Goal: Use online tool/utility: Utilize a website feature to perform a specific function

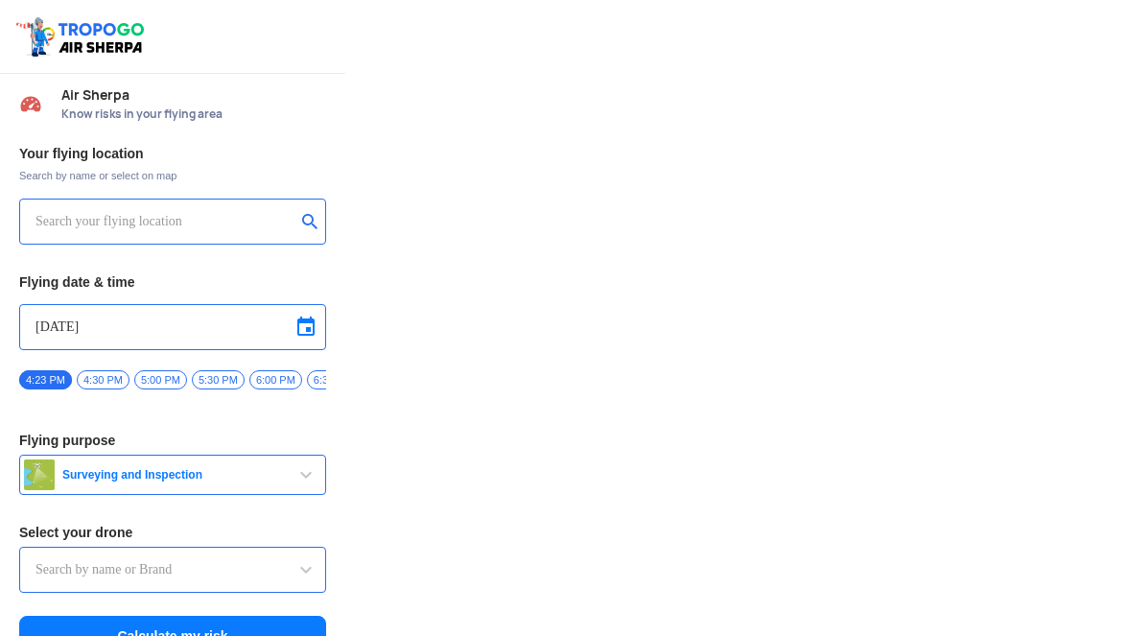
type input "Lookout VTOL_Tactical"
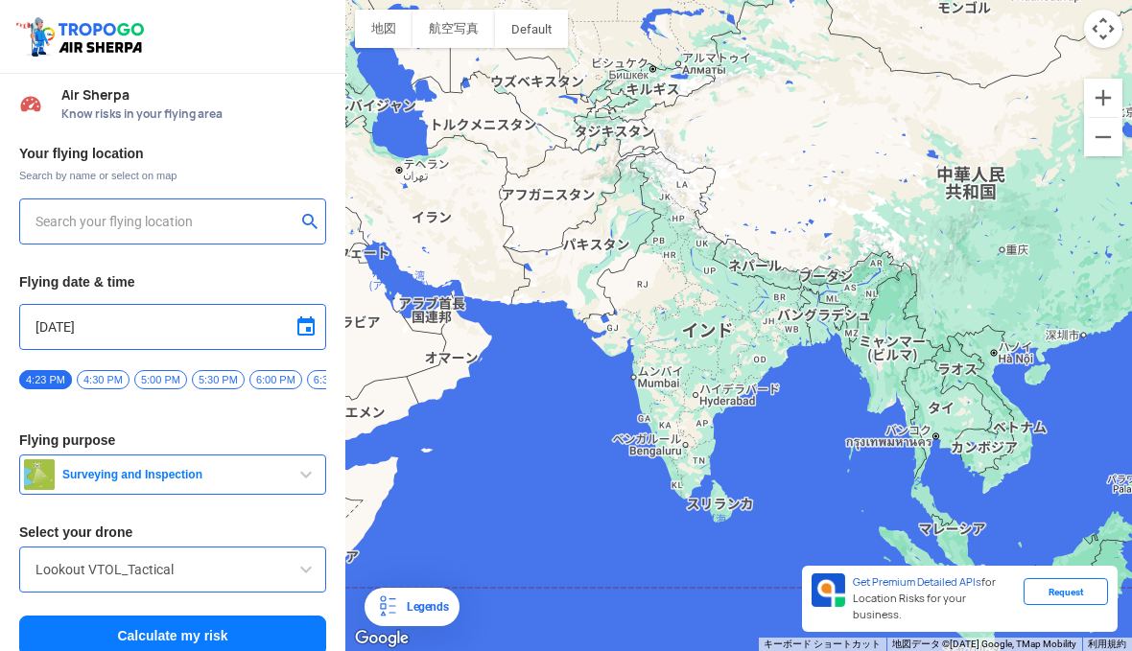
click at [212, 214] on input "text" at bounding box center [165, 221] width 260 height 23
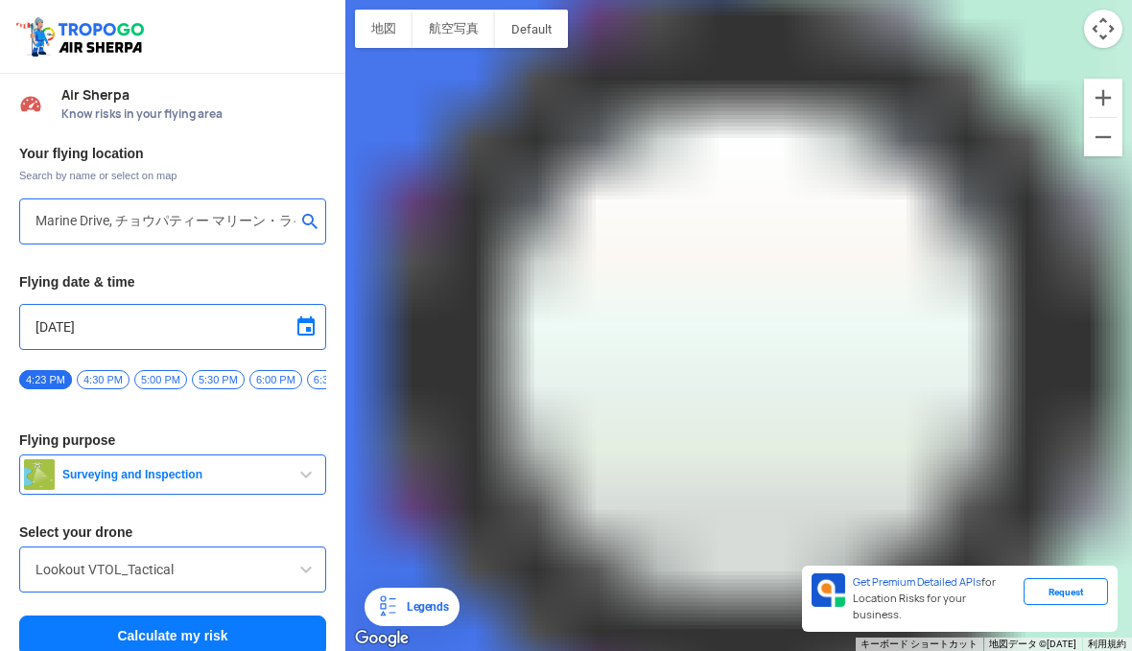
type input "[PERSON_NAME], [GEOGRAPHIC_DATA][PERSON_NAME], [GEOGRAPHIC_DATA], [GEOGRAPHIC_D…"
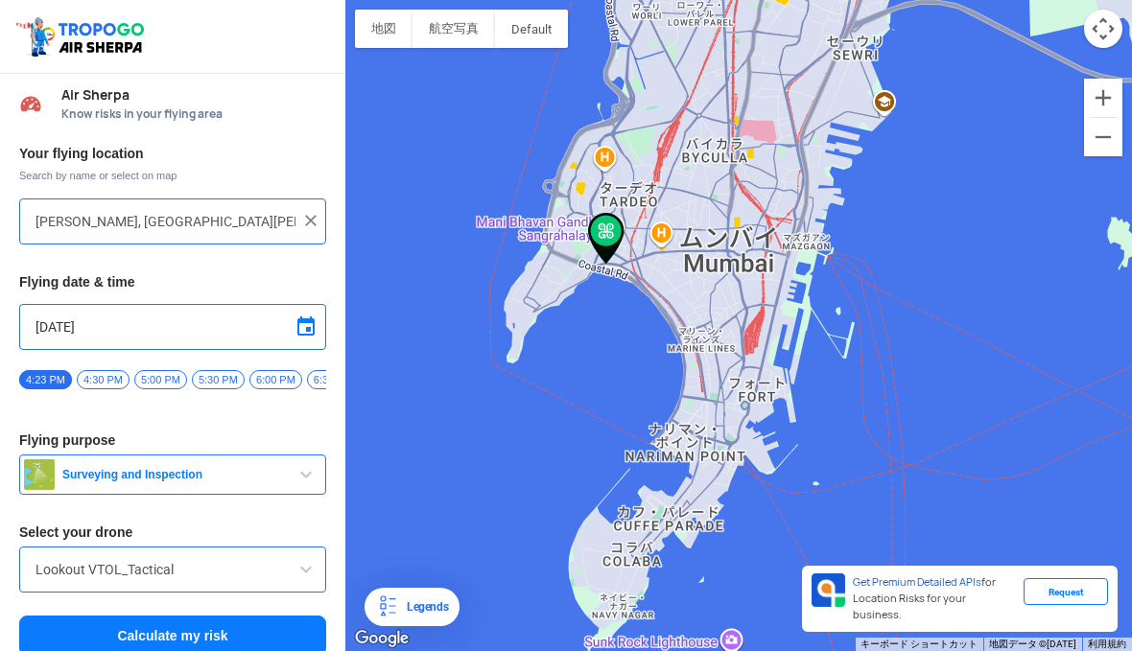
scroll to position [24, 0]
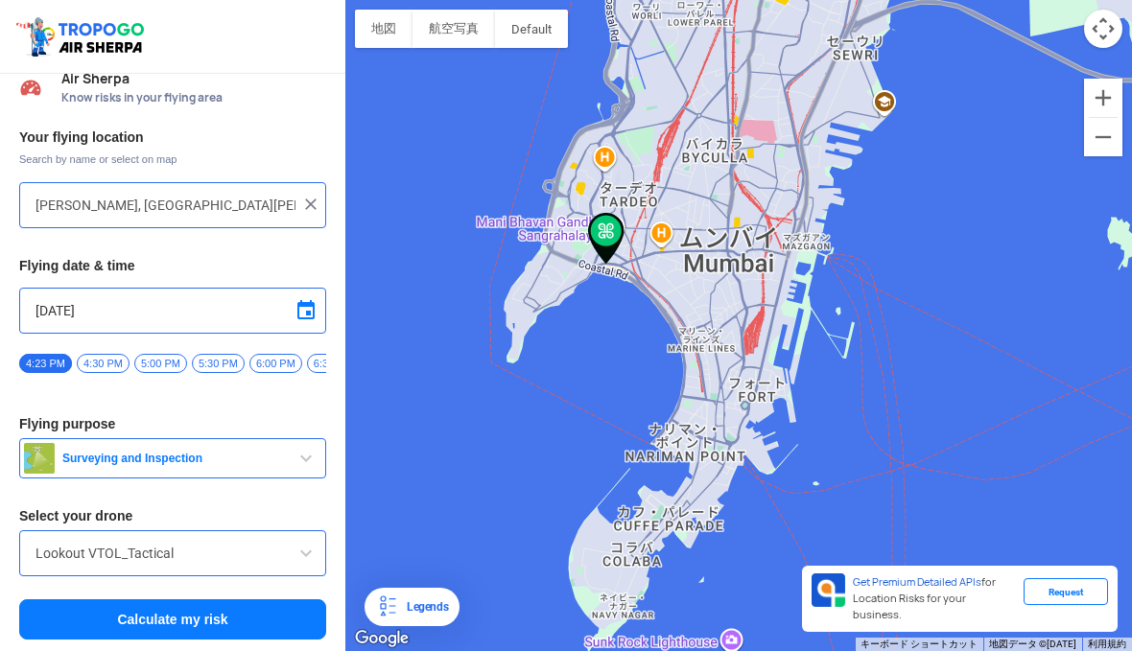
click at [303, 462] on span "button" at bounding box center [306, 458] width 23 height 23
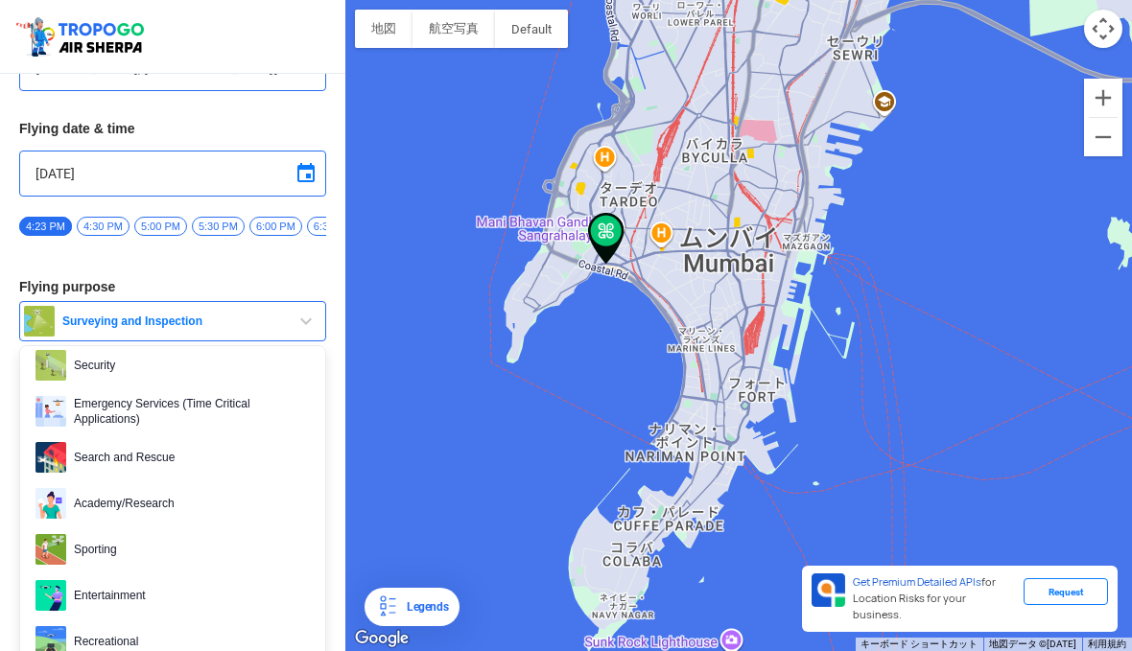
scroll to position [191, 0]
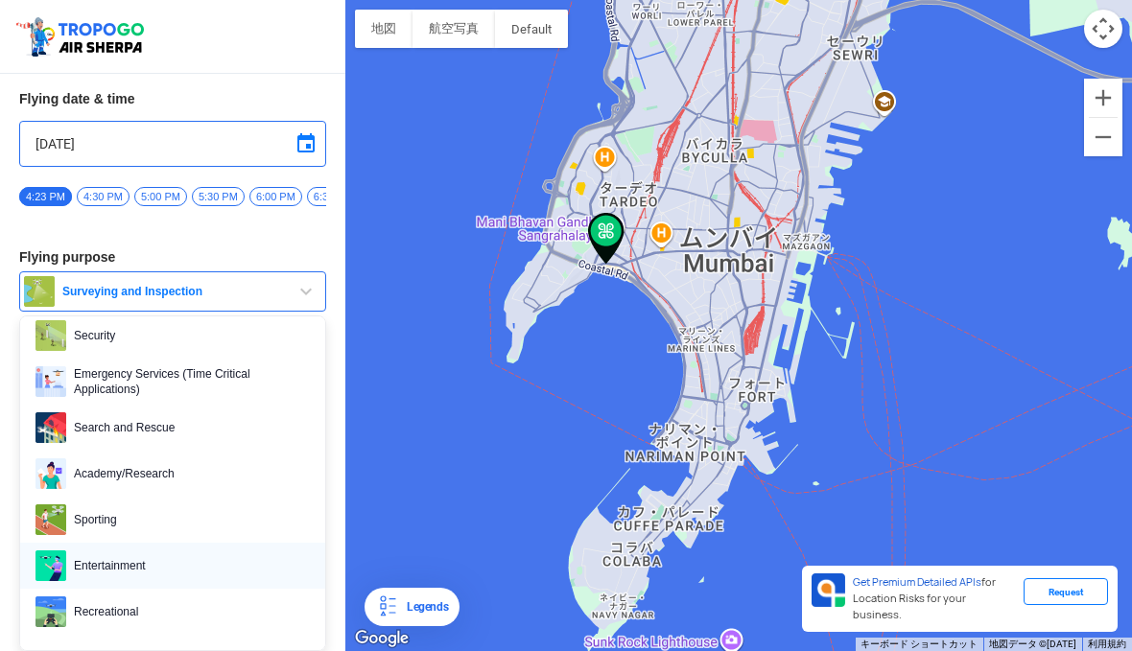
click at [135, 560] on span "Entertainment" at bounding box center [188, 566] width 244 height 31
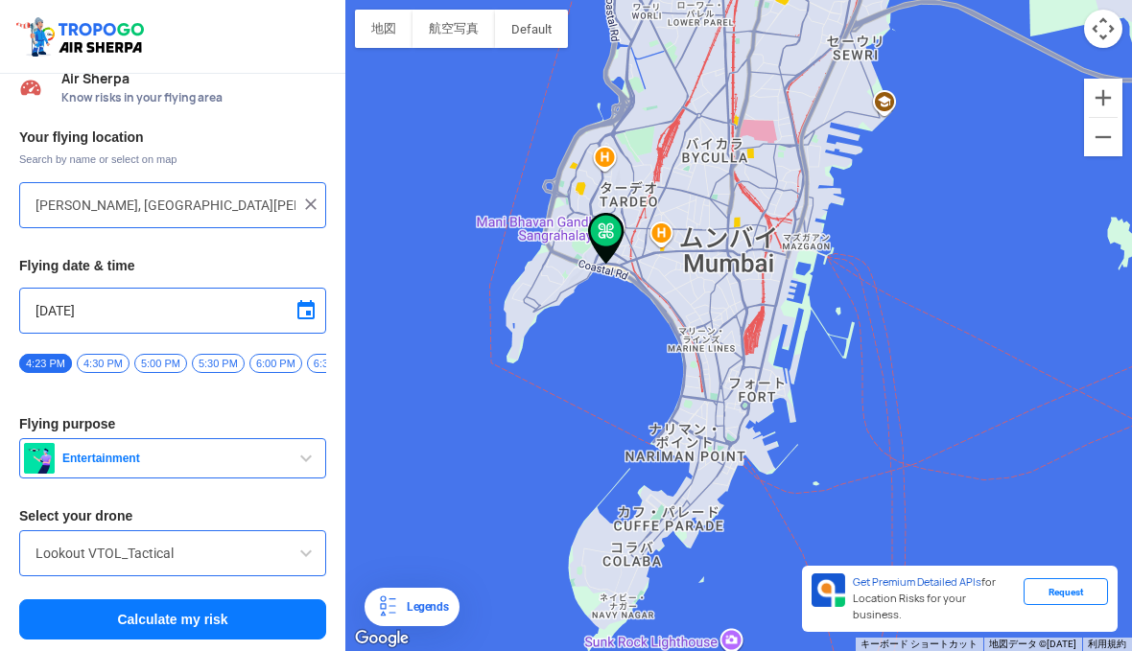
scroll to position [24, 0]
click at [273, 355] on span "6:00 PM" at bounding box center [275, 363] width 53 height 19
click at [126, 608] on button "Calculate my risk" at bounding box center [172, 620] width 307 height 40
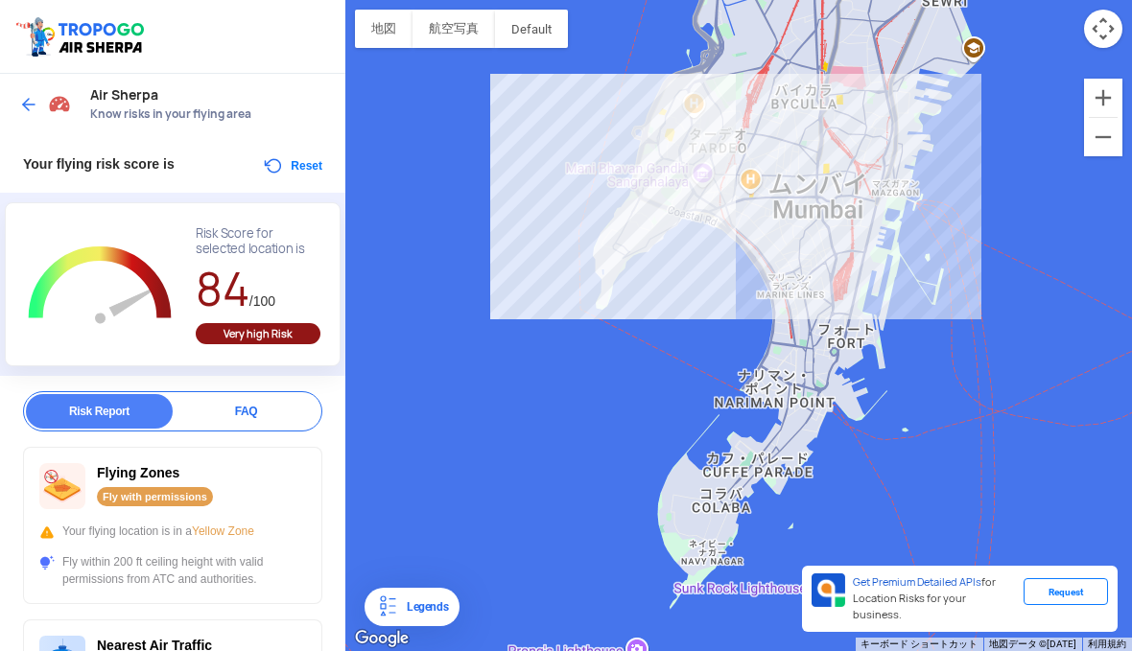
click at [769, 341] on div at bounding box center [738, 325] width 787 height 651
click at [769, 351] on div at bounding box center [738, 325] width 787 height 651
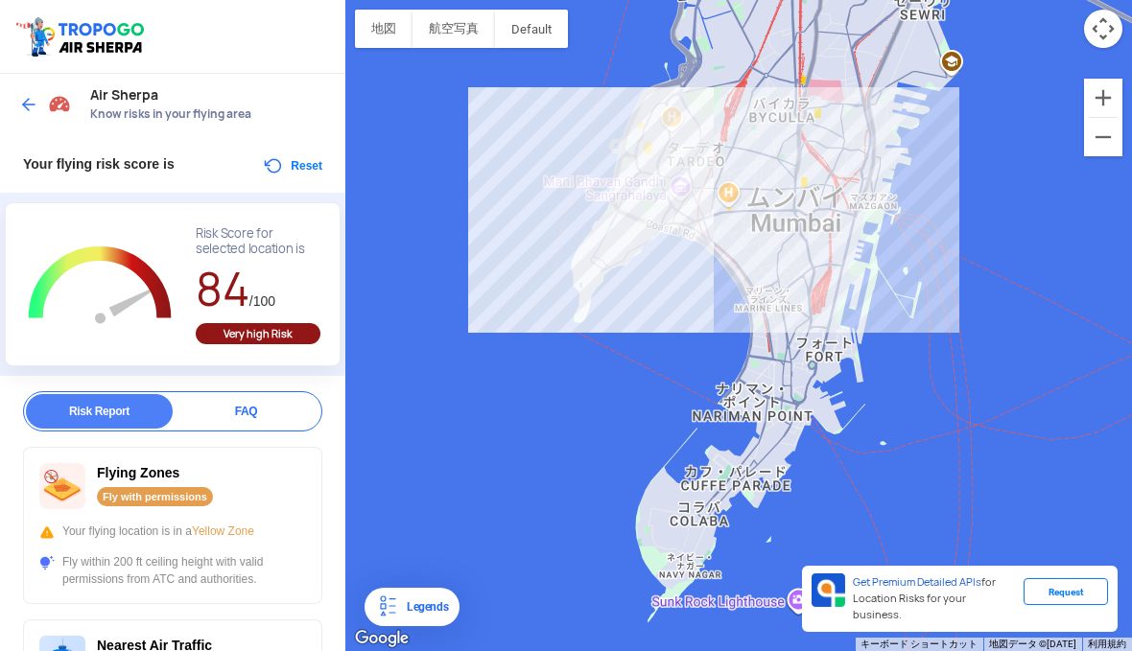
drag, startPoint x: 696, startPoint y: 165, endPoint x: 664, endPoint y: 171, distance: 32.2
click at [664, 171] on div at bounding box center [738, 325] width 787 height 651
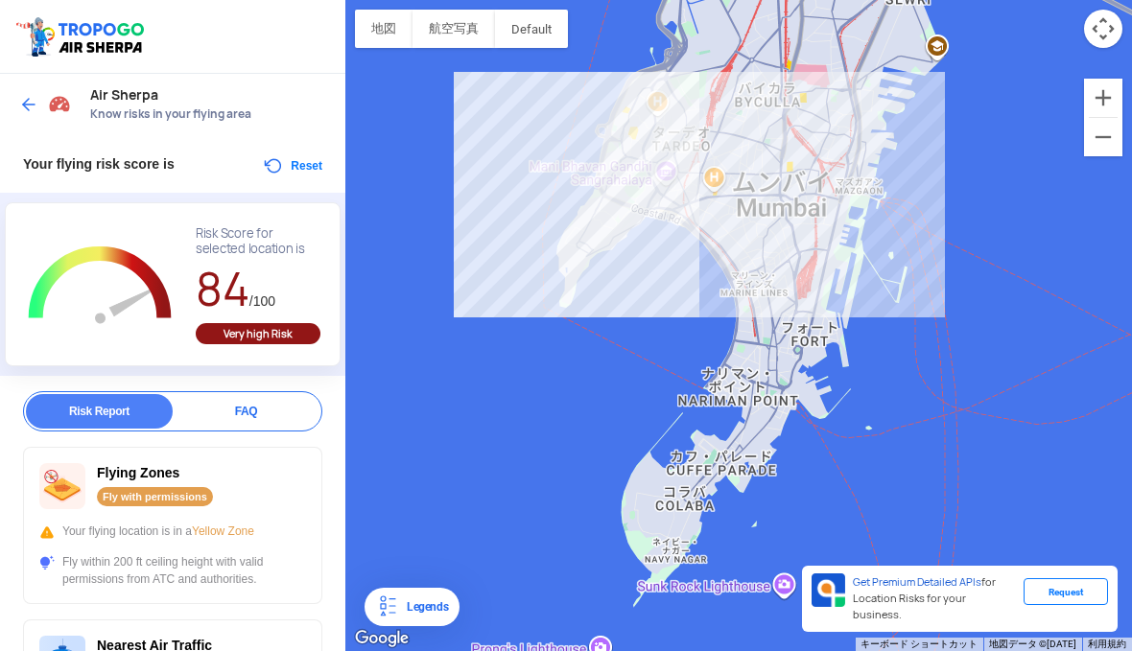
click at [663, 169] on div at bounding box center [738, 325] width 787 height 651
click at [728, 350] on div at bounding box center [738, 325] width 787 height 651
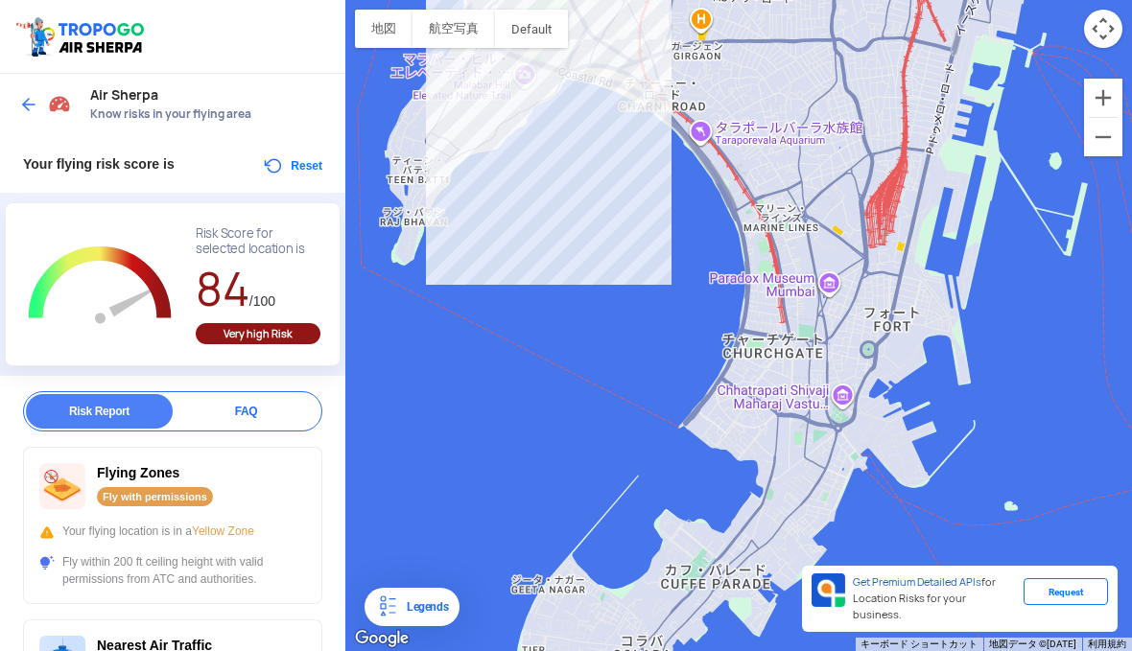
click at [733, 350] on div at bounding box center [738, 325] width 787 height 651
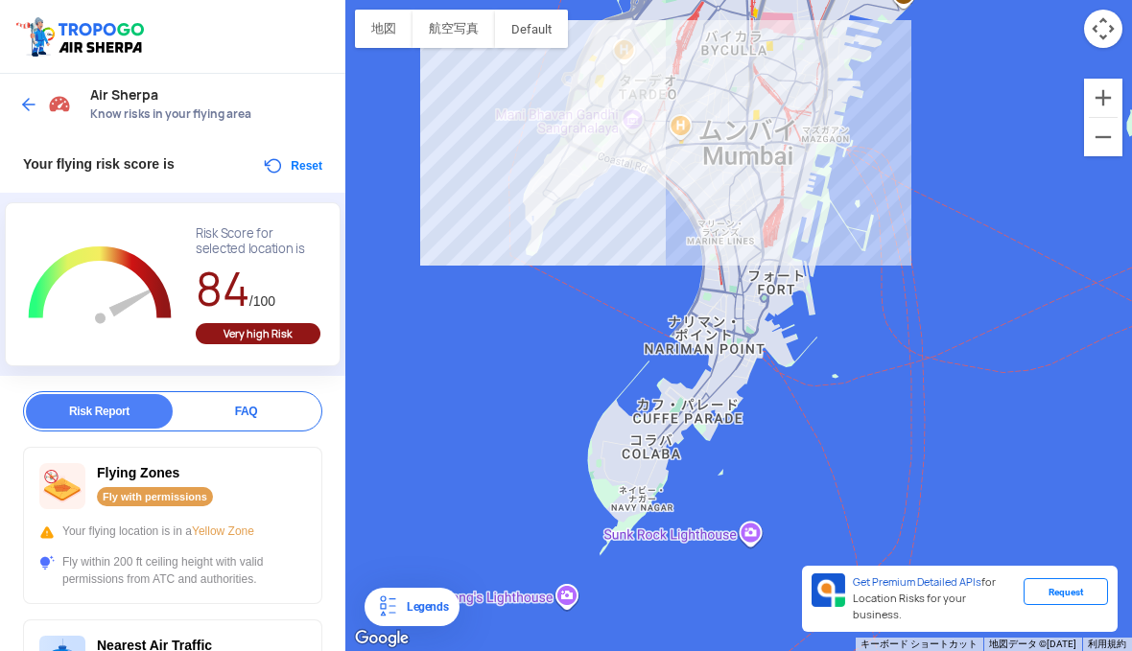
click at [262, 158] on button "Reset" at bounding box center [292, 165] width 60 height 23
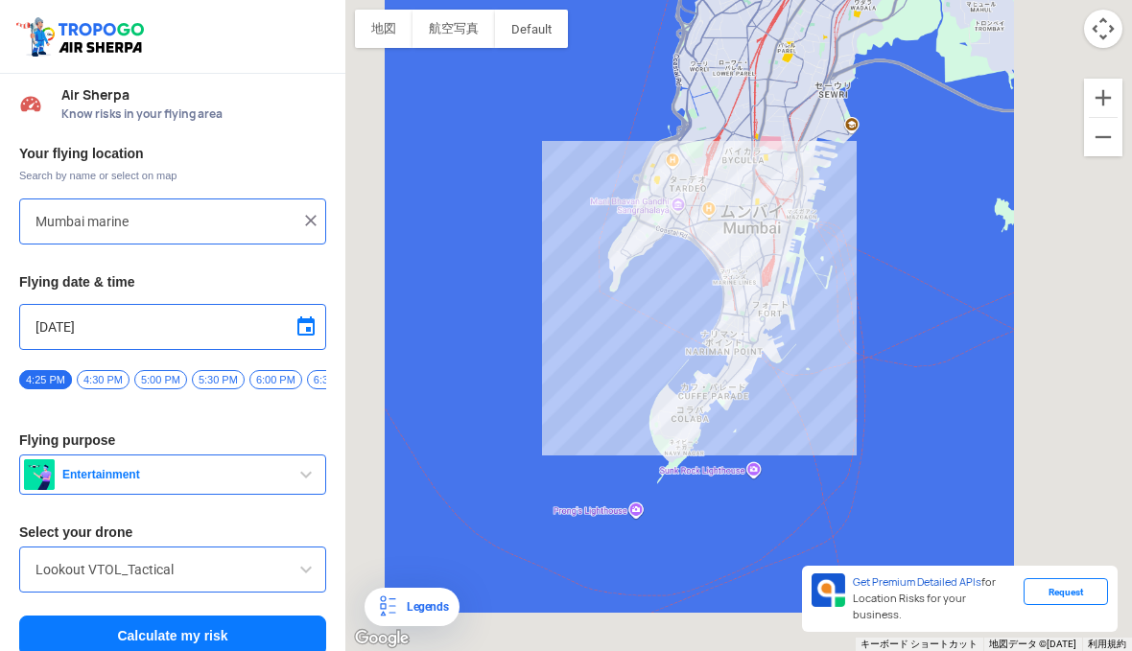
type input "[PERSON_NAME], [GEOGRAPHIC_DATA][PERSON_NAME], [GEOGRAPHIC_DATA], [GEOGRAPHIC_D…"
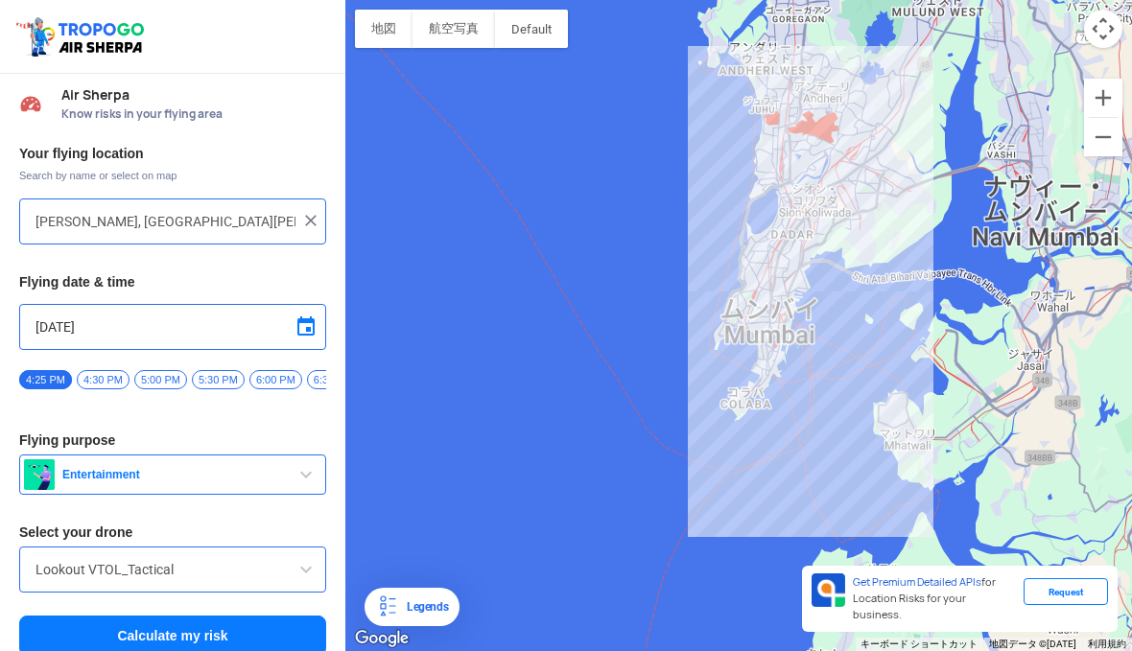
click at [309, 216] on img at bounding box center [310, 220] width 19 height 19
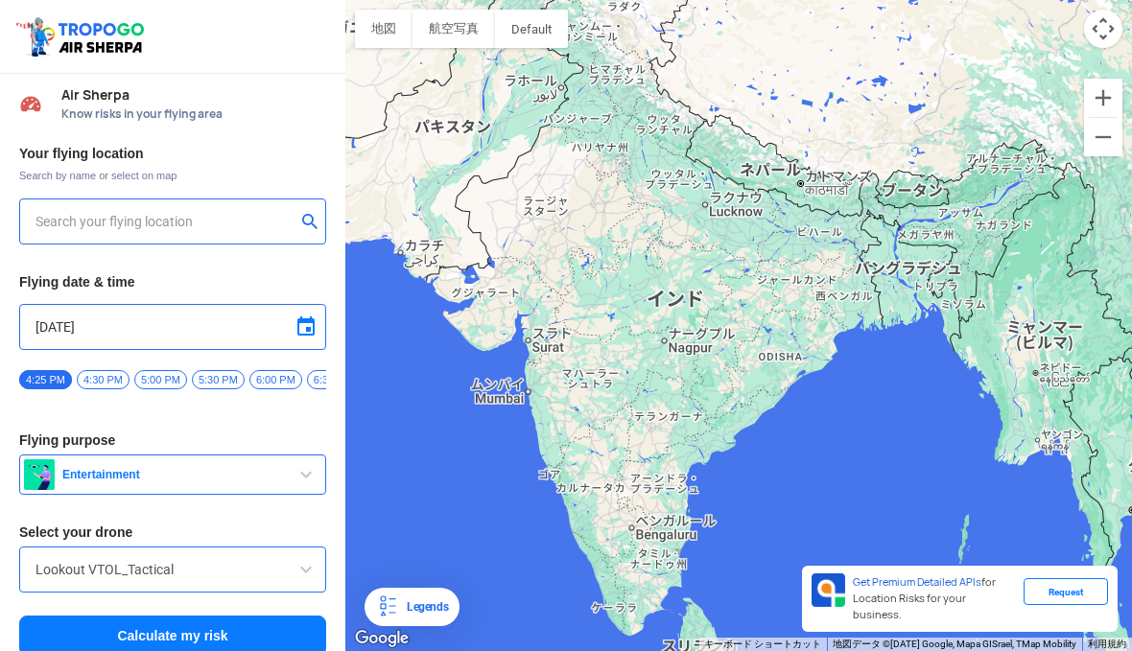
click at [285, 220] on input "text" at bounding box center [165, 221] width 260 height 23
click at [302, 221] on button "submit" at bounding box center [313, 223] width 23 height 19
click at [305, 220] on button "submit" at bounding box center [313, 223] width 23 height 19
click at [61, 221] on input "[GEOGRAPHIC_DATA] [GEOGRAPHIC_DATA]" at bounding box center [165, 221] width 260 height 23
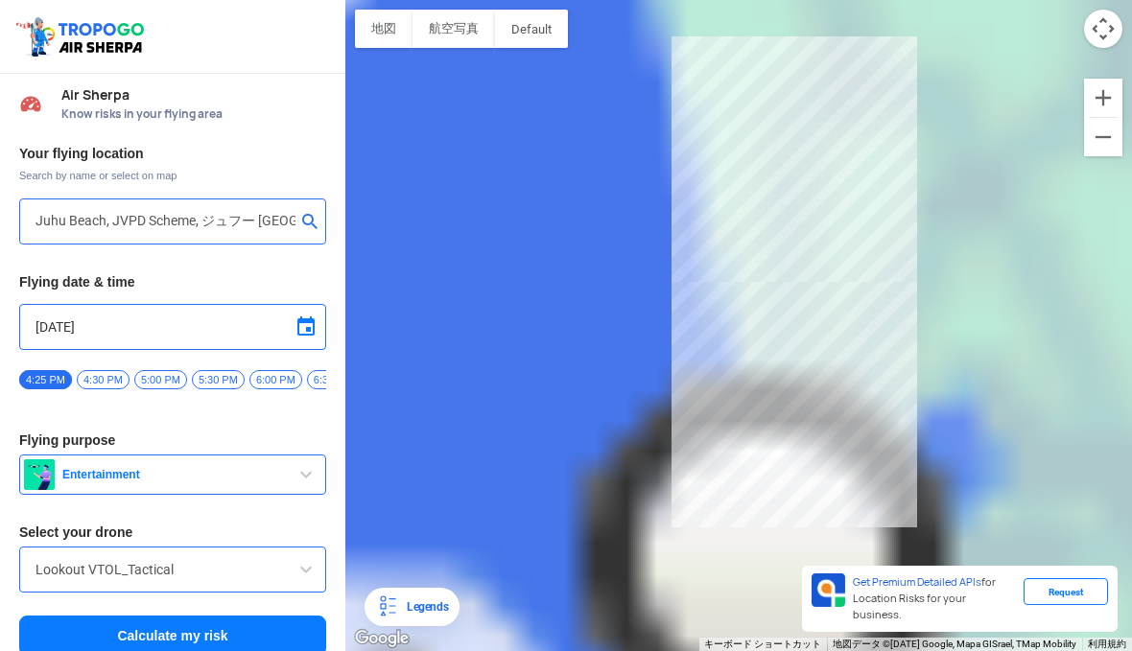
type input "2, JVPD Scheme, [GEOGRAPHIC_DATA] インド"
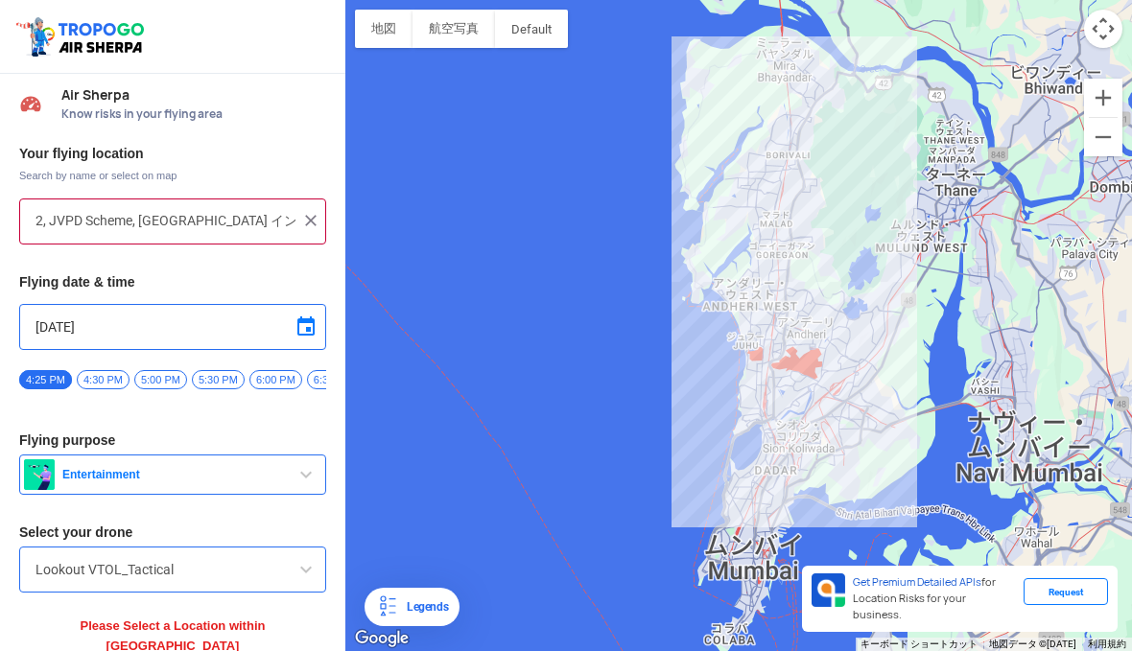
click at [294, 379] on span "6:00 PM" at bounding box center [275, 379] width 53 height 19
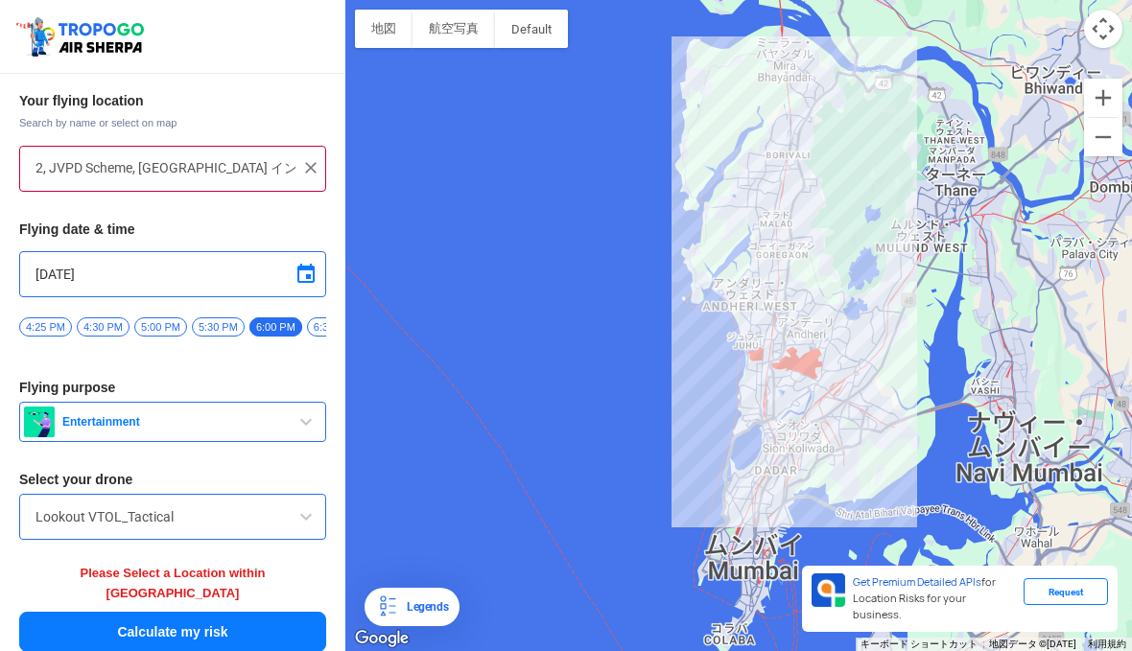
click at [163, 615] on button "Calculate my risk" at bounding box center [172, 632] width 307 height 40
click at [232, 180] on div "2, JVPD Scheme, [GEOGRAPHIC_DATA] インド" at bounding box center [172, 169] width 307 height 46
drag, startPoint x: 132, startPoint y: 179, endPoint x: -25, endPoint y: 170, distance: 157.6
click at [0, 170] on html "Location Risk Score Air Sherpa Know risks in your flying area Your flying locat…" at bounding box center [566, 325] width 1132 height 651
click at [301, 167] on img at bounding box center [310, 167] width 19 height 19
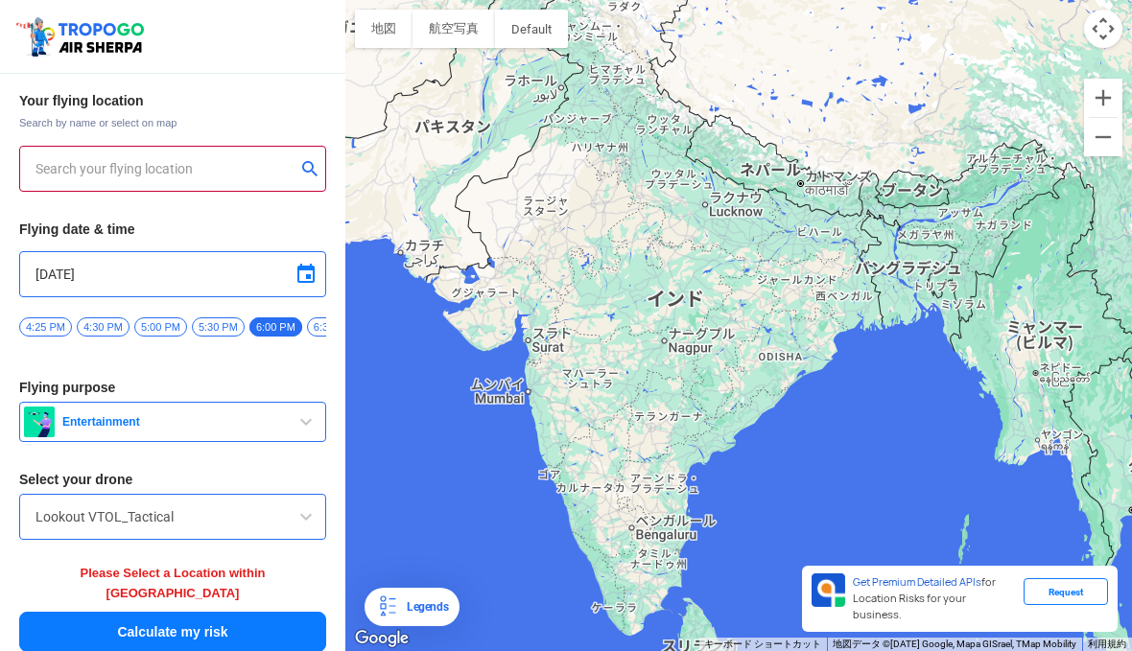
click at [218, 176] on input "text" at bounding box center [165, 168] width 260 height 23
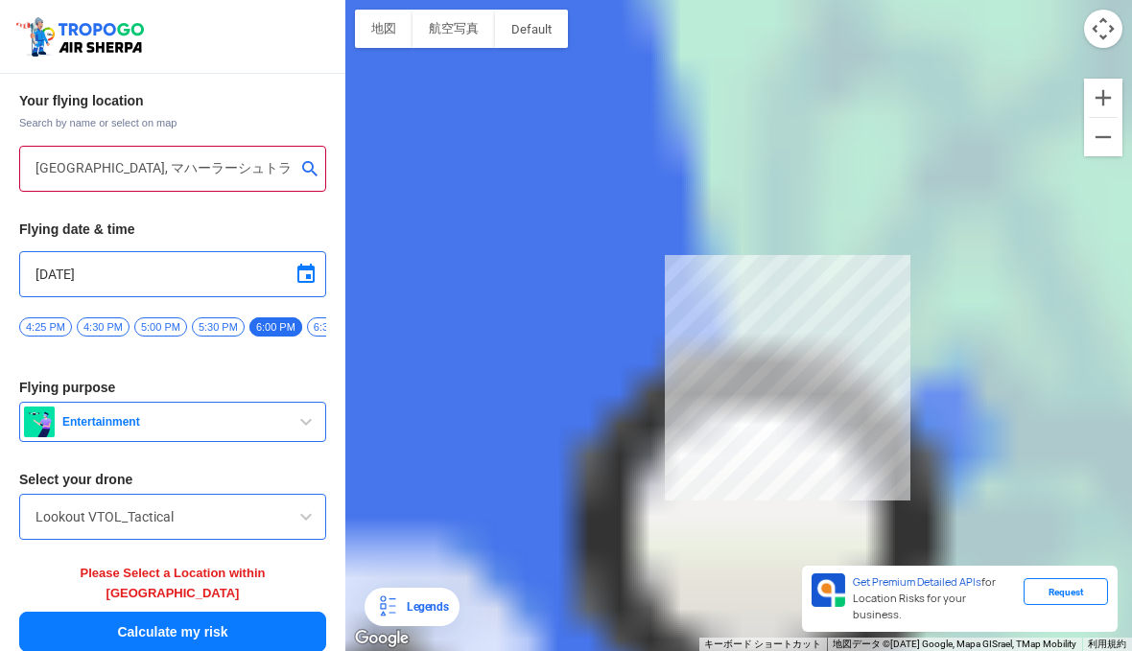
type input "[GEOGRAPHIC_DATA][STREET_ADDRESS][DEMOGRAPHIC_DATA]RWG+XH8マニッシュ・カシアップ"
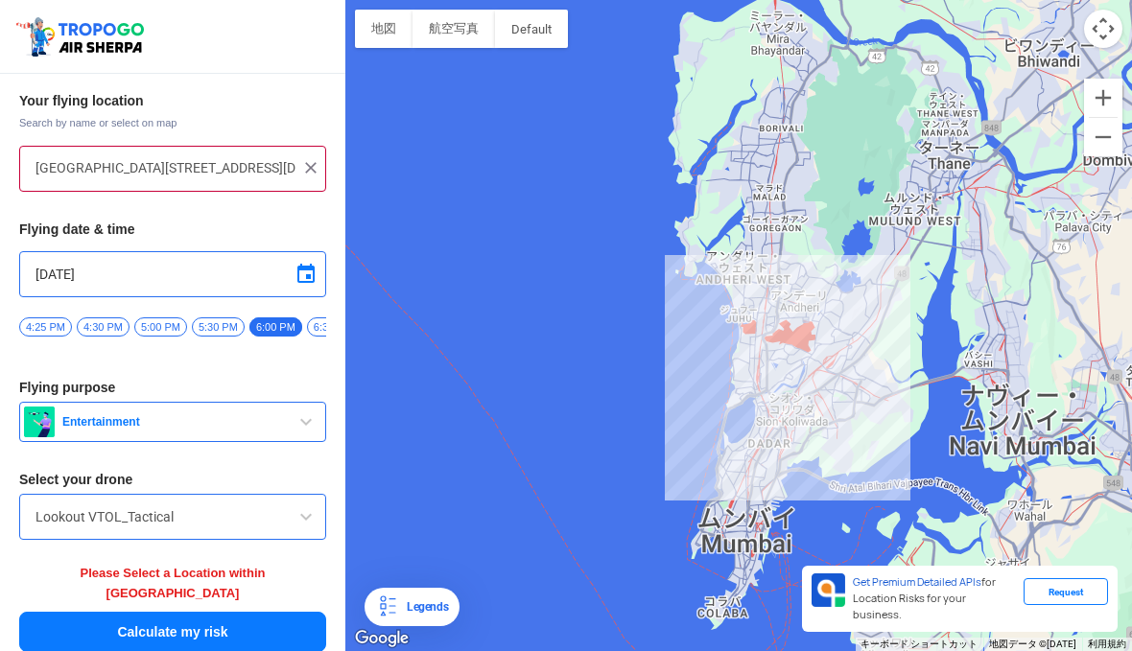
click at [177, 631] on button "Calculate my risk" at bounding box center [172, 632] width 307 height 40
click at [174, 615] on button "Calculate my risk" at bounding box center [172, 632] width 307 height 40
click at [78, 170] on input "[GEOGRAPHIC_DATA][STREET_ADDRESS][DEMOGRAPHIC_DATA]RWG+XH8マニッシュ・カシアップ" at bounding box center [165, 168] width 260 height 23
click at [735, 293] on div at bounding box center [738, 325] width 787 height 651
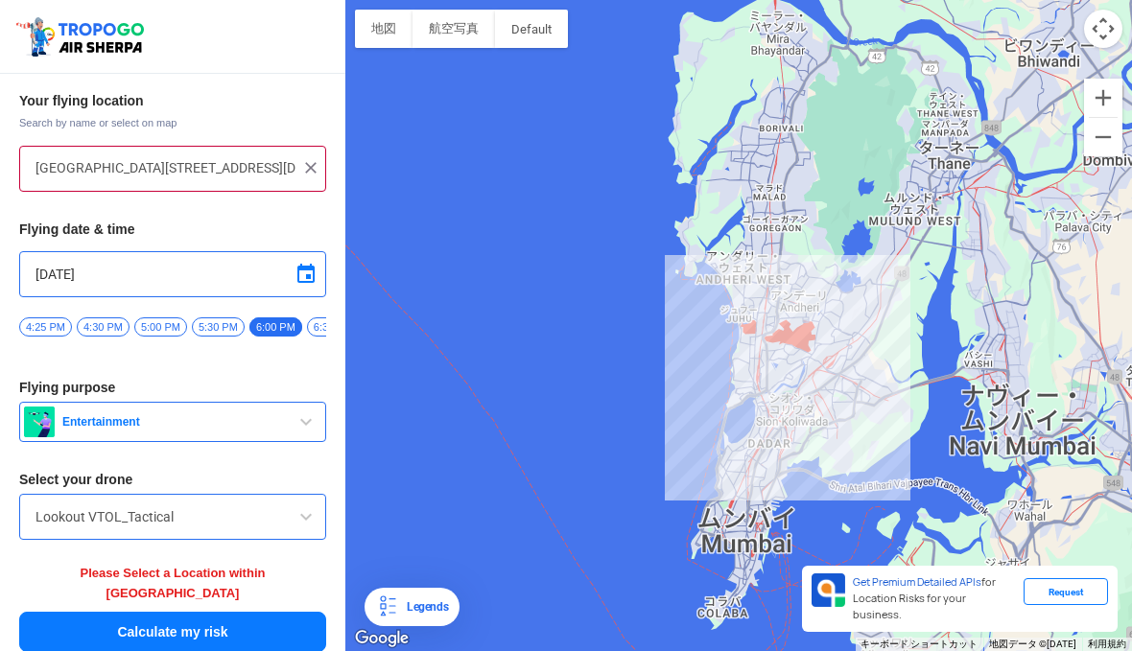
click at [135, 619] on button "Calculate my risk" at bounding box center [172, 632] width 307 height 40
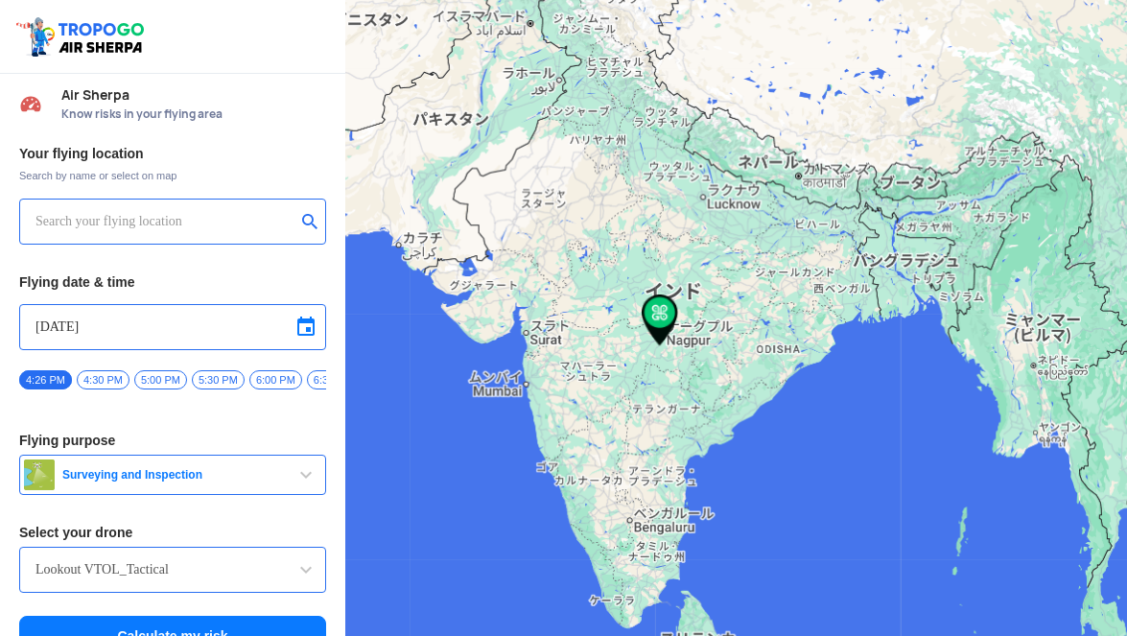
type input "144, Khattalwada, Wadgaon, Maharashtra 272176 インド"
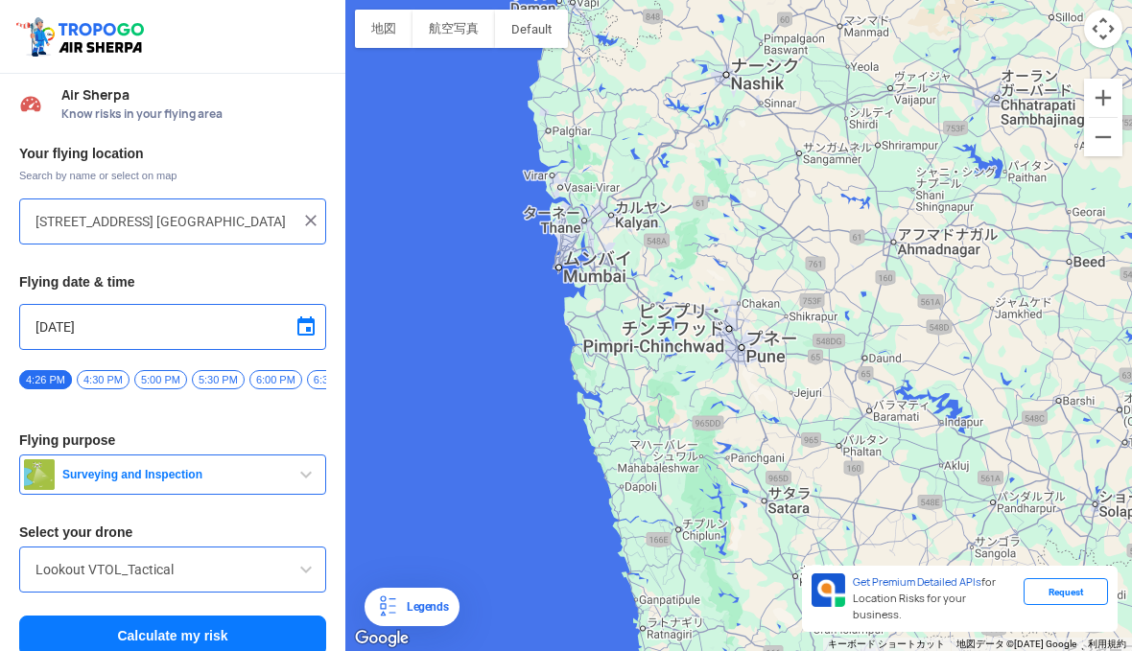
click at [132, 228] on input "144, Khattalwada, Wadgaon, Maharashtra 272176 インド" at bounding box center [165, 221] width 260 height 23
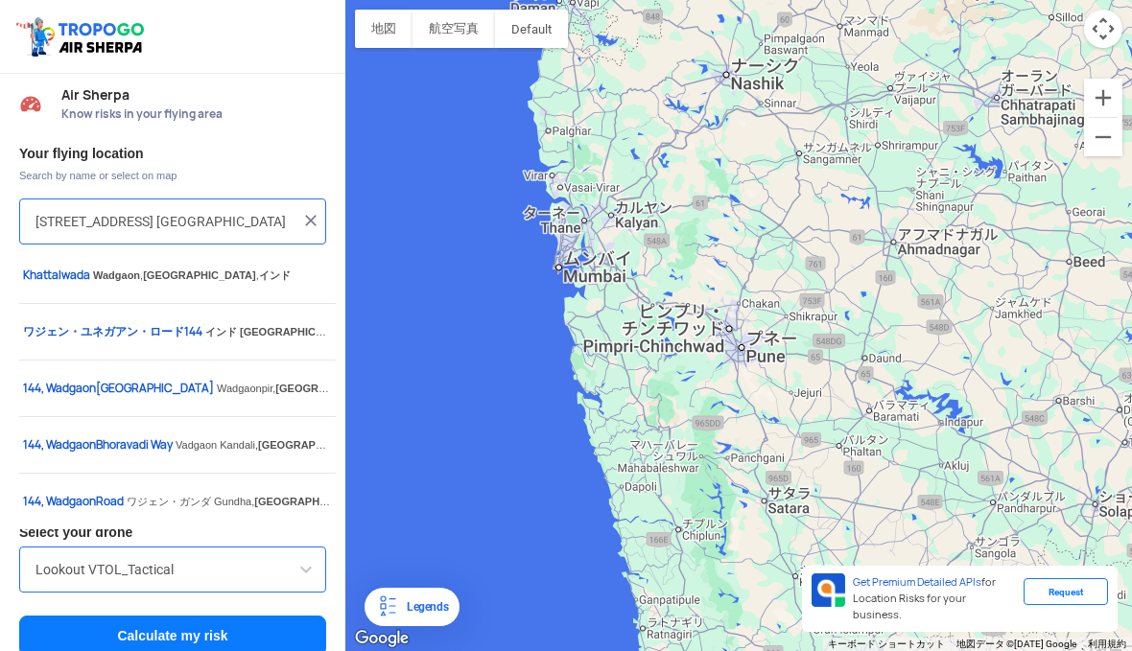
click at [316, 218] on div "144, Khattalwada, Wadgaon, Maharashtra 272176 インド" at bounding box center [172, 222] width 307 height 46
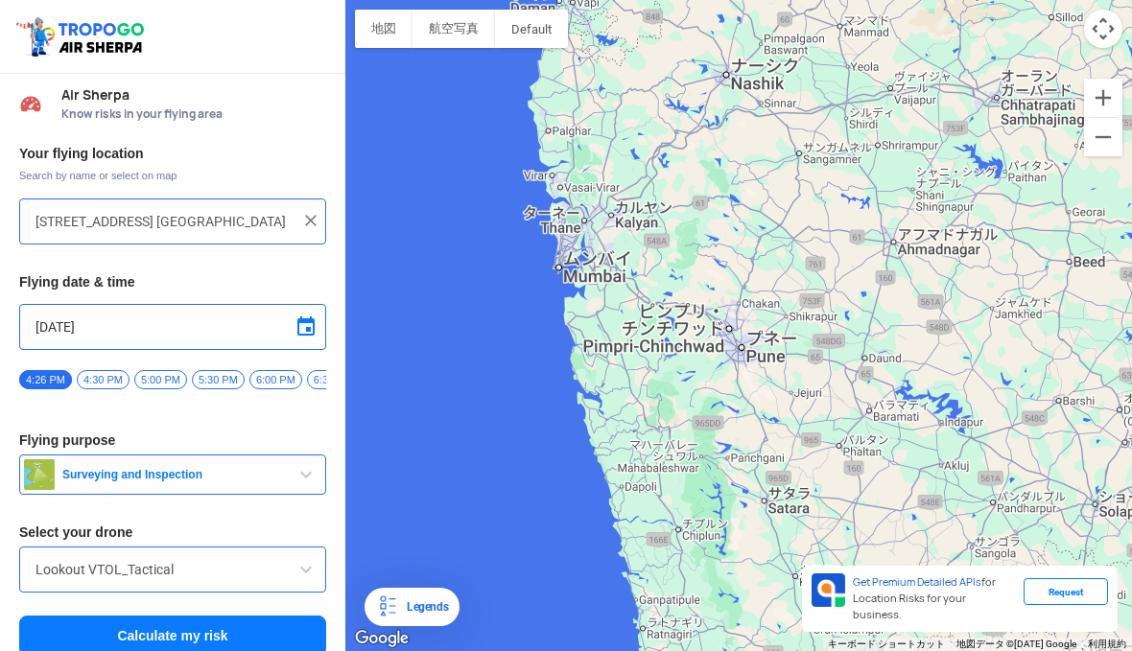
click at [312, 214] on img at bounding box center [310, 220] width 19 height 19
click at [147, 229] on input "text" at bounding box center [165, 221] width 260 height 23
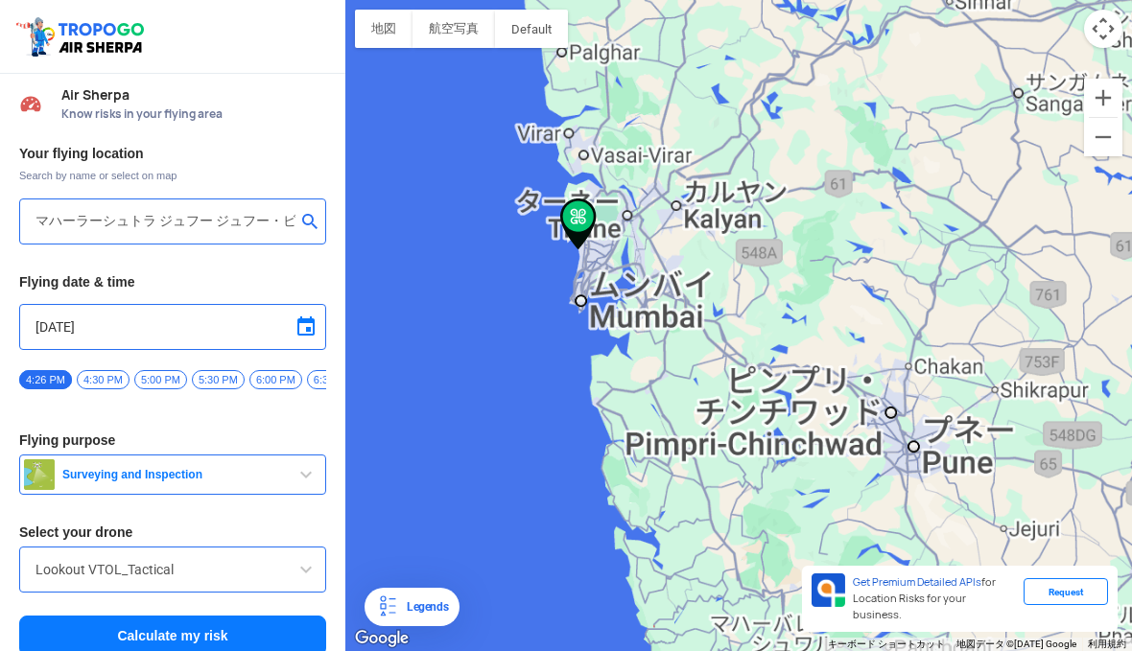
type input "39, Juhu Beach, Juhu, Mumbai, Maharashtra 400049 インド"
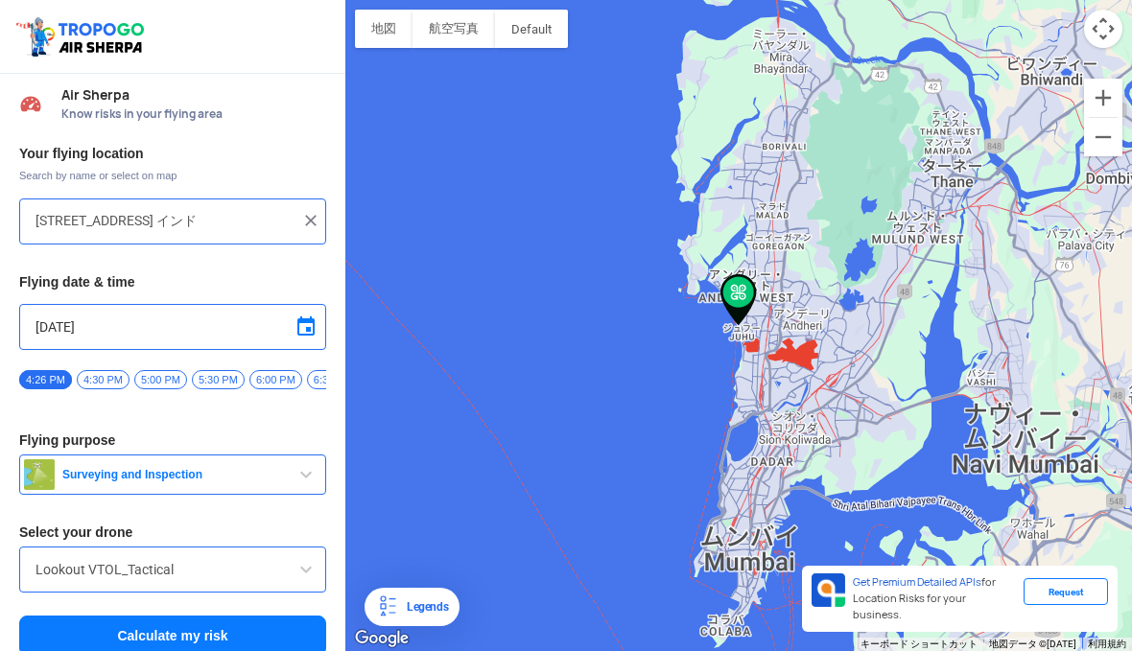
click at [156, 469] on button "Surveying and Inspection" at bounding box center [172, 475] width 307 height 40
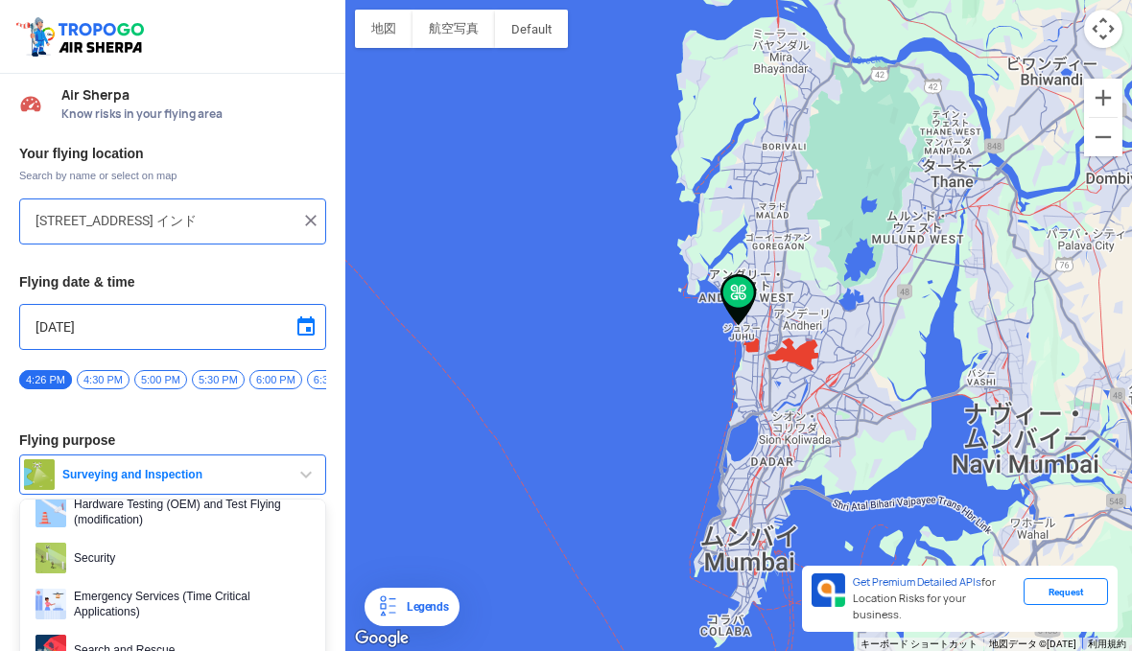
scroll to position [296, 0]
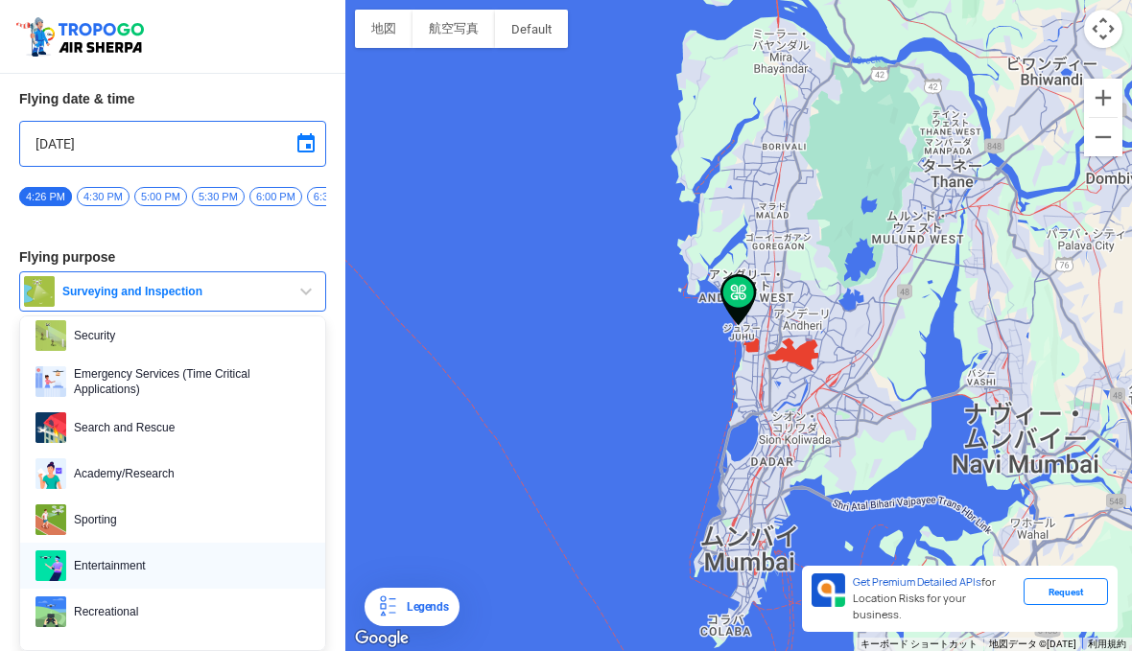
click at [134, 559] on span "Entertainment" at bounding box center [188, 566] width 244 height 31
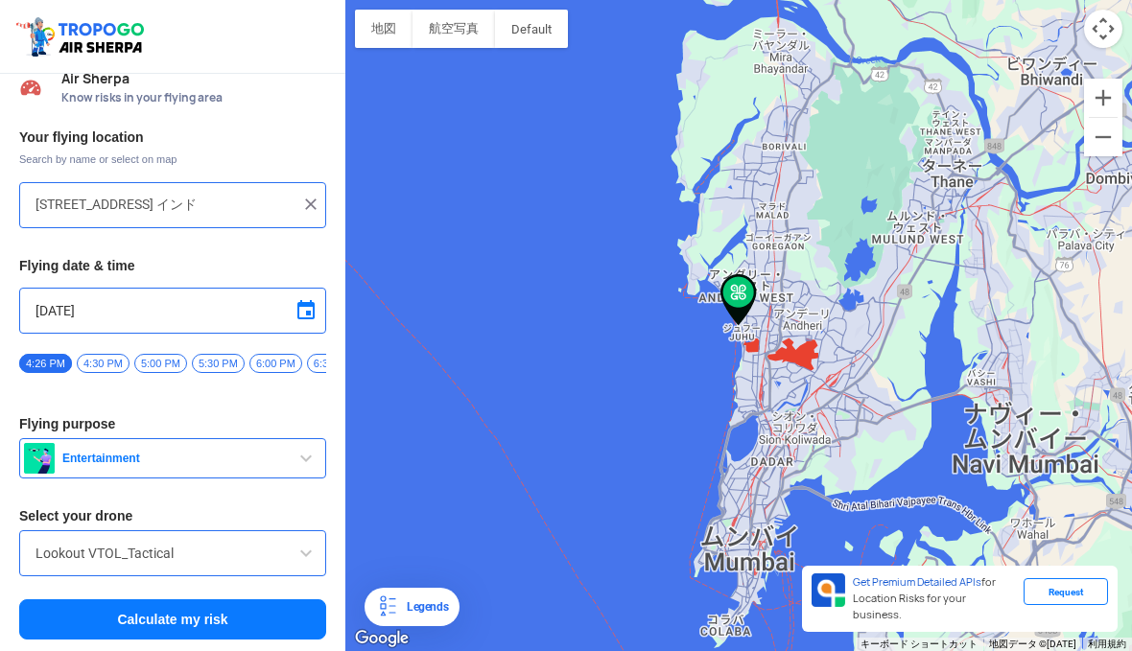
click at [108, 612] on button "Calculate my risk" at bounding box center [172, 620] width 307 height 40
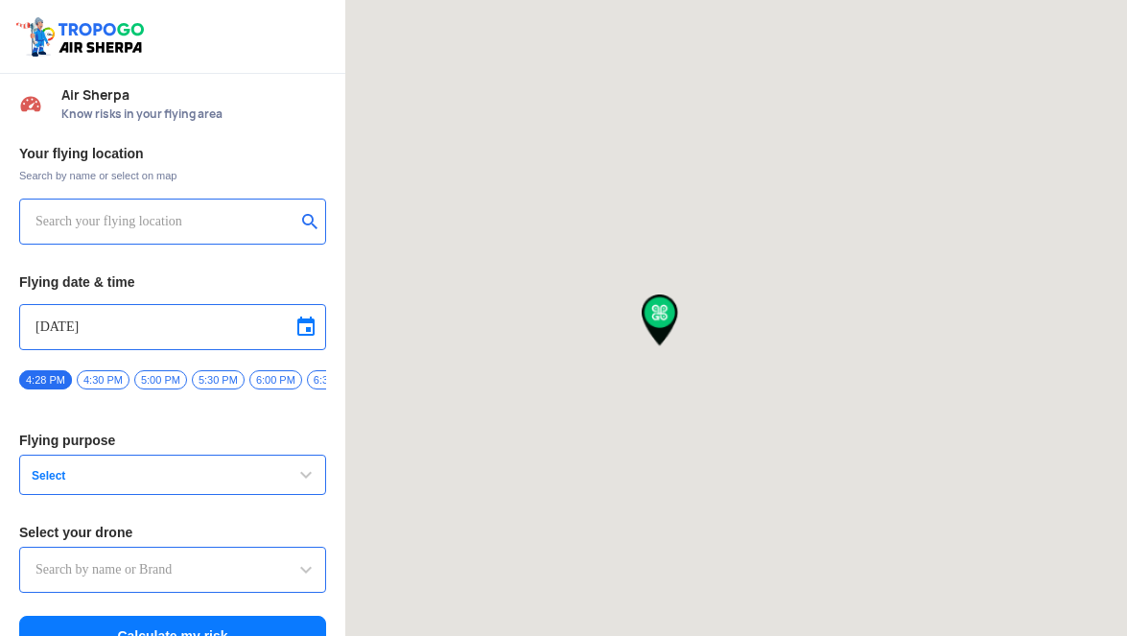
type input "144, Khattalwada, Wadgaon, Maharashtra 272176 インド"
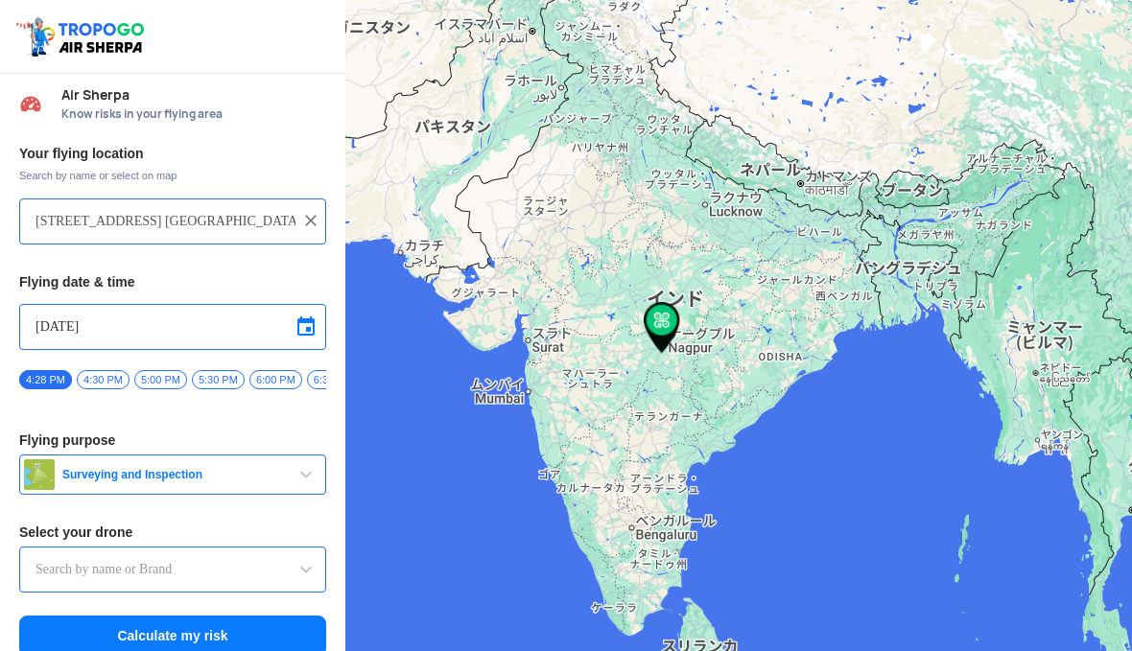
type input "Throttle Dopo"
